Goal: Download file/media

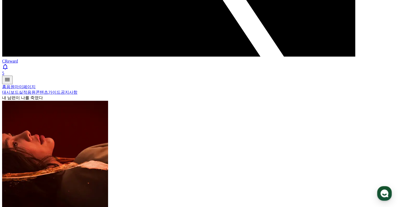
scroll to position [241, 0]
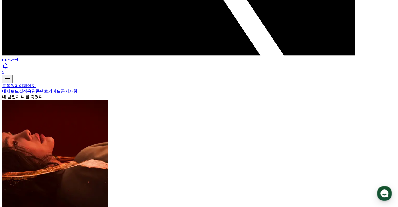
select select "**********"
